Goal: Transaction & Acquisition: Subscribe to service/newsletter

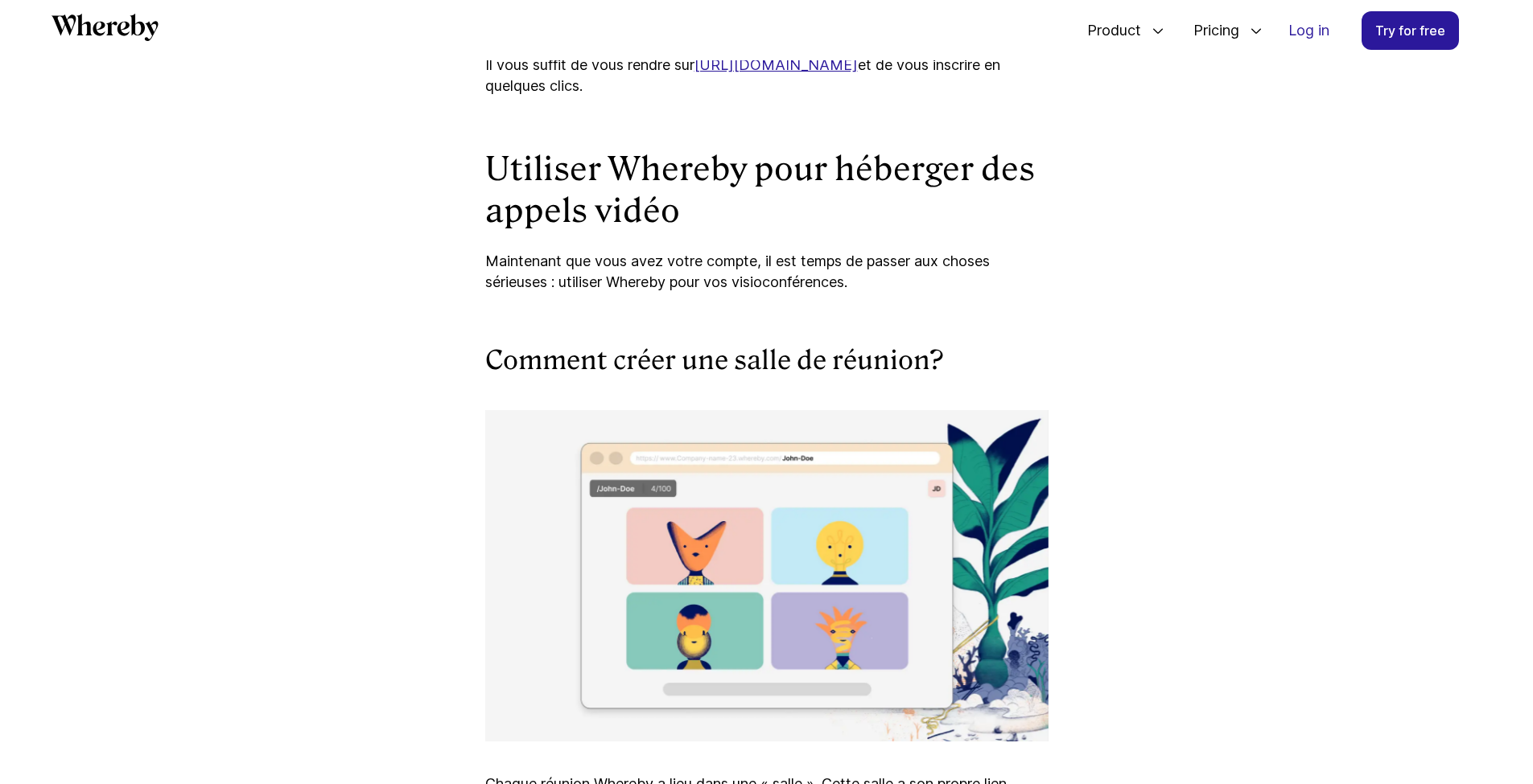
scroll to position [3525, 0]
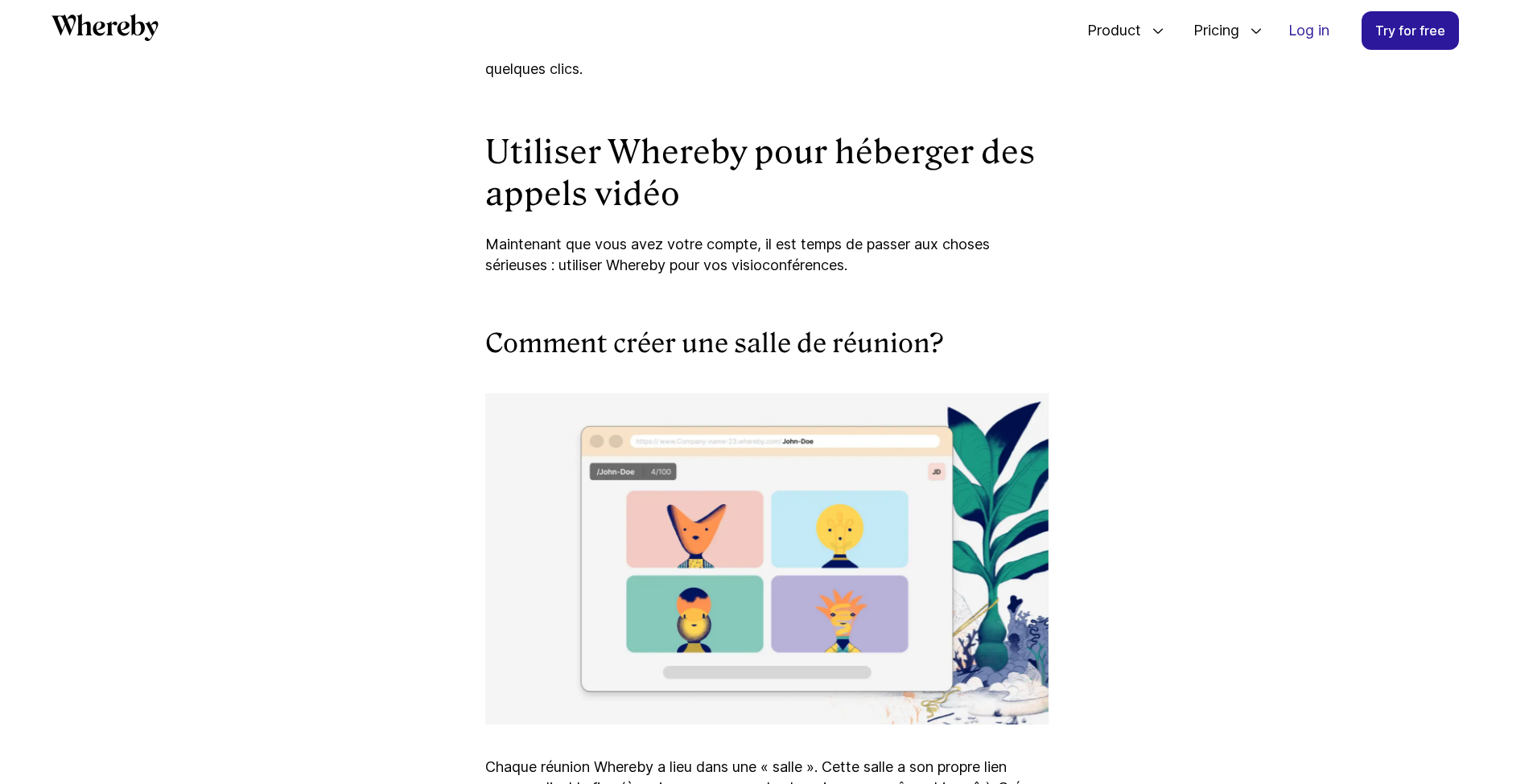
click at [789, 57] on link "[URL][DOMAIN_NAME]" at bounding box center [776, 47] width 164 height 17
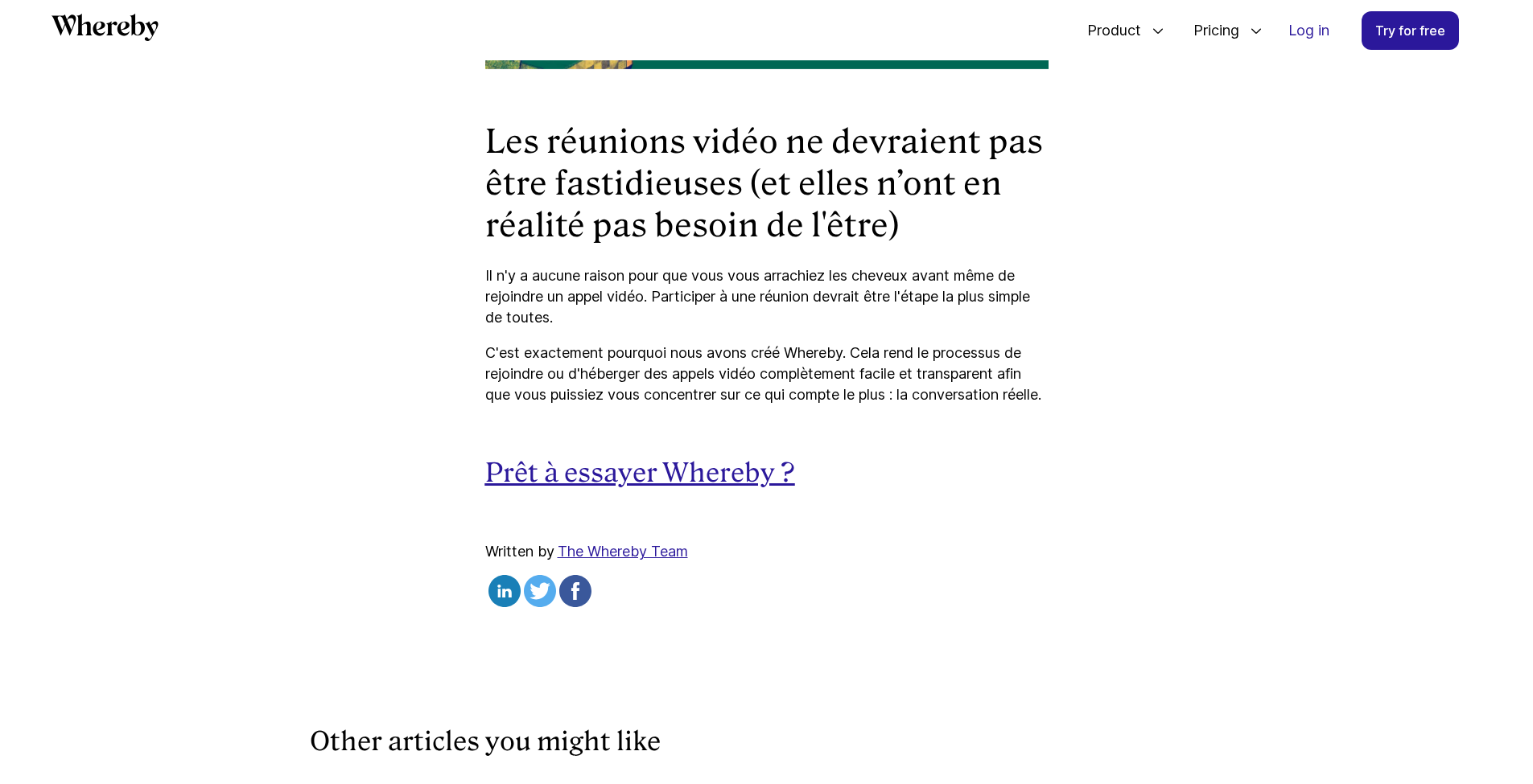
scroll to position [5519, 0]
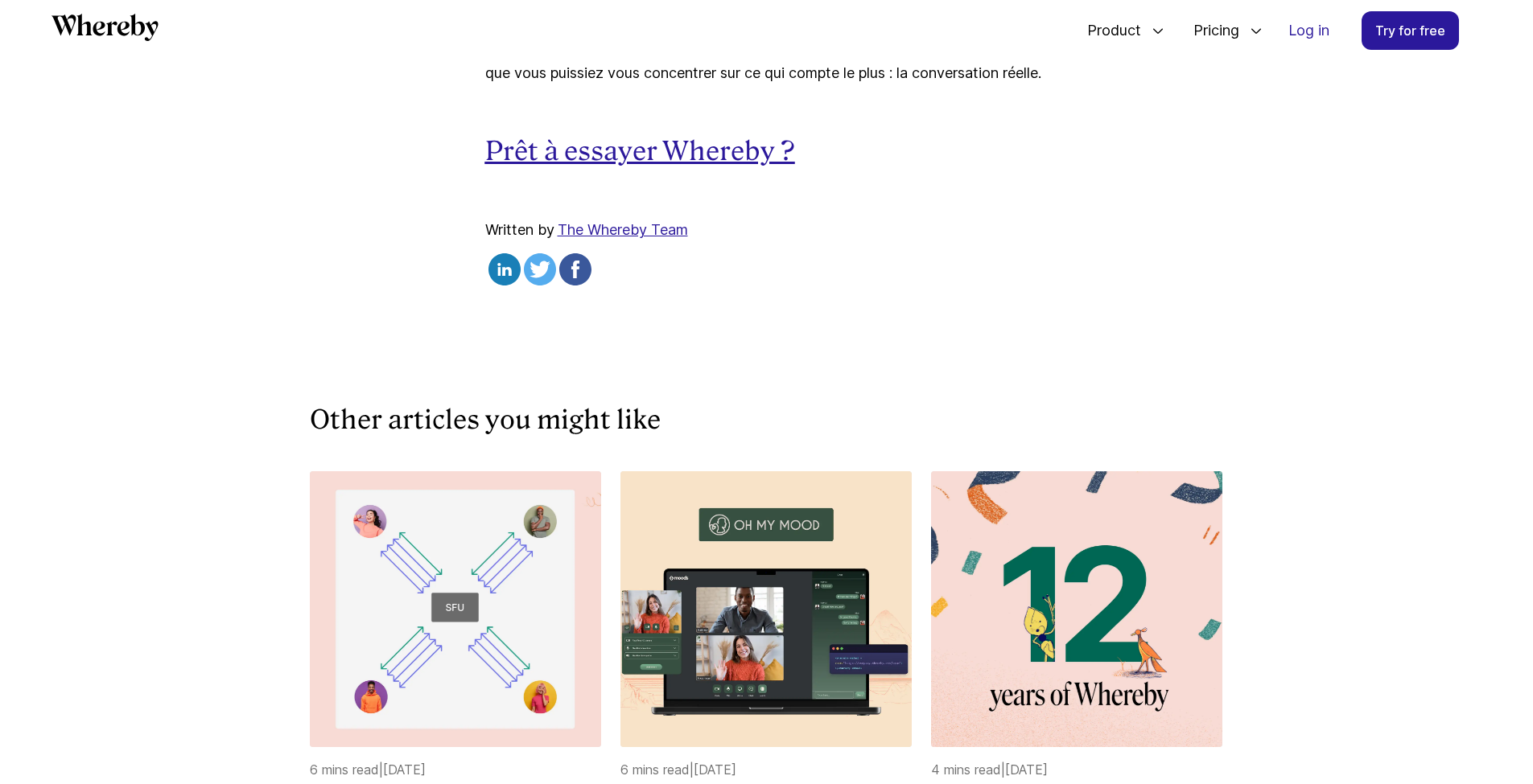
click at [688, 166] on u "Prêt à essayer Whereby ?" at bounding box center [640, 151] width 310 height 31
